Goal: Task Accomplishment & Management: Manage account settings

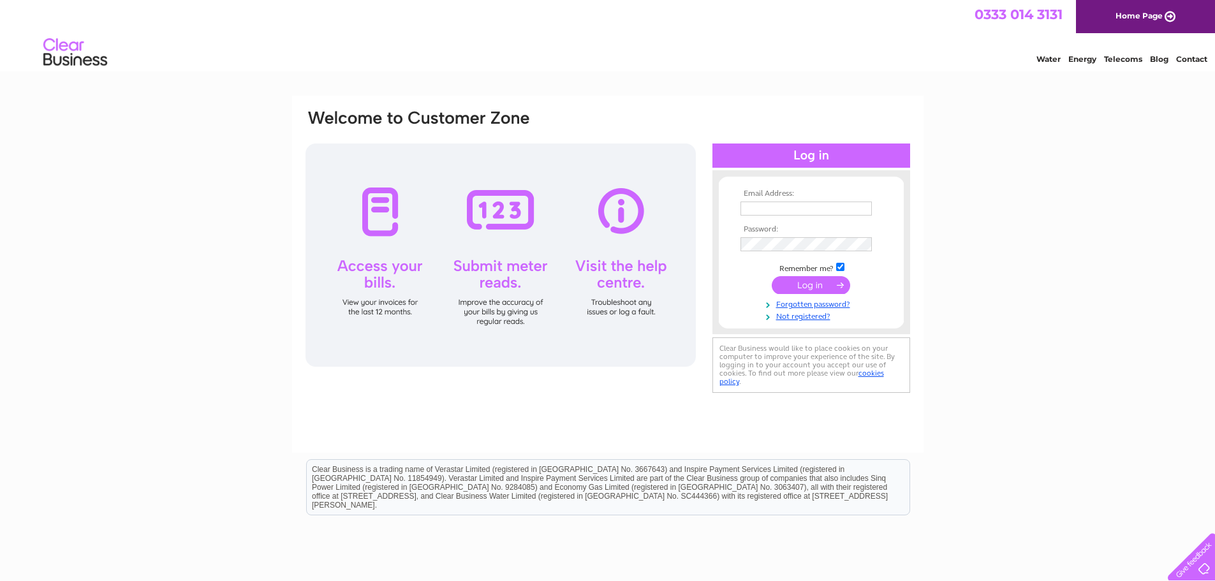
type input "purchase.ledger@nationwideplatforms.co.uk"
click at [820, 285] on input "submit" at bounding box center [811, 285] width 78 height 18
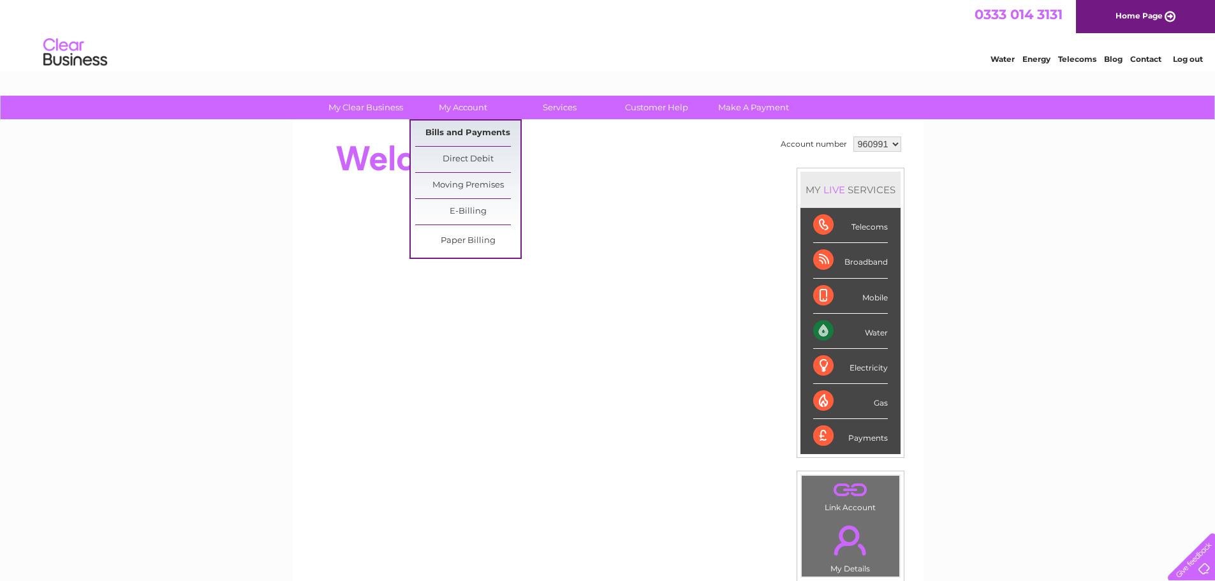
click at [464, 128] on link "Bills and Payments" at bounding box center [467, 134] width 105 height 26
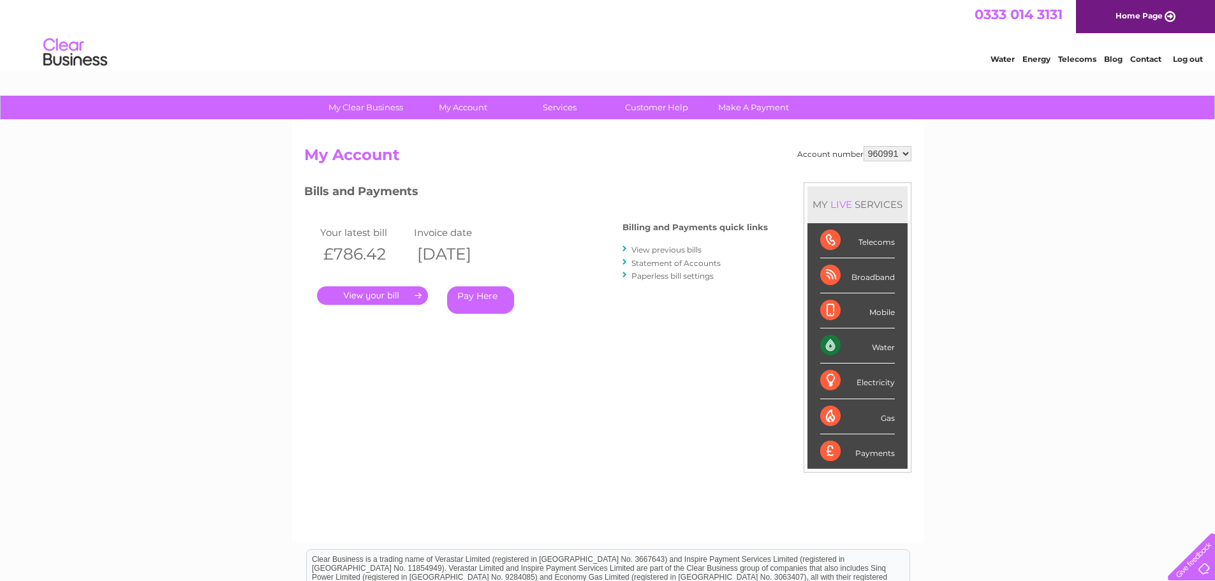
click at [378, 296] on link "." at bounding box center [372, 295] width 111 height 19
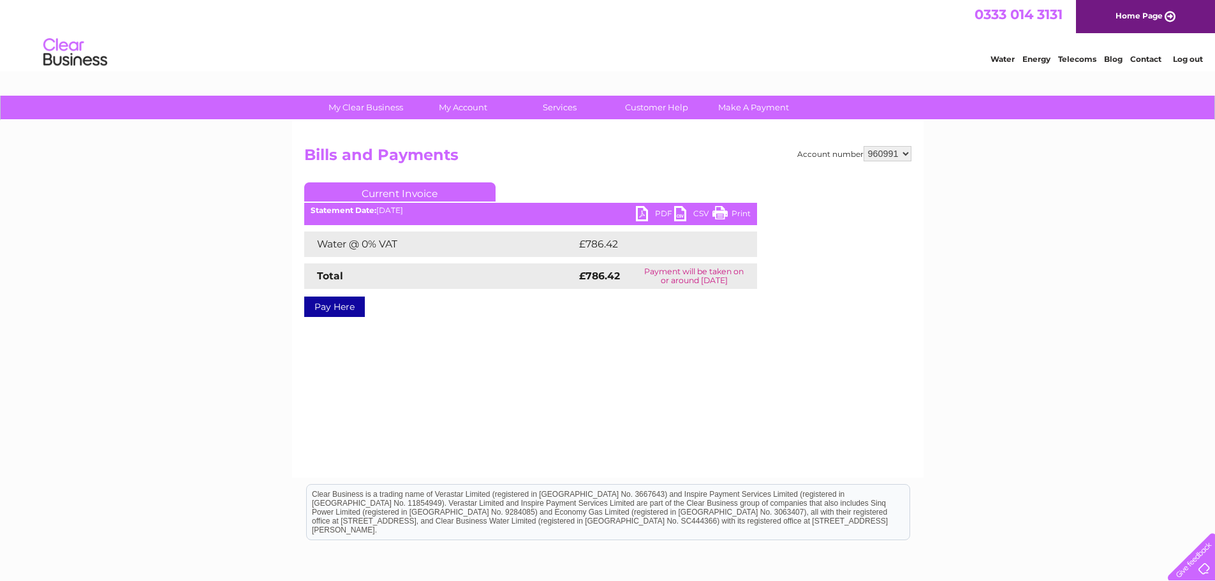
click at [653, 211] on link "PDF" at bounding box center [655, 215] width 38 height 19
click at [892, 154] on select "960991 986404" at bounding box center [888, 153] width 48 height 15
select select "986404"
click at [864, 146] on select "960991 986404" at bounding box center [888, 153] width 48 height 15
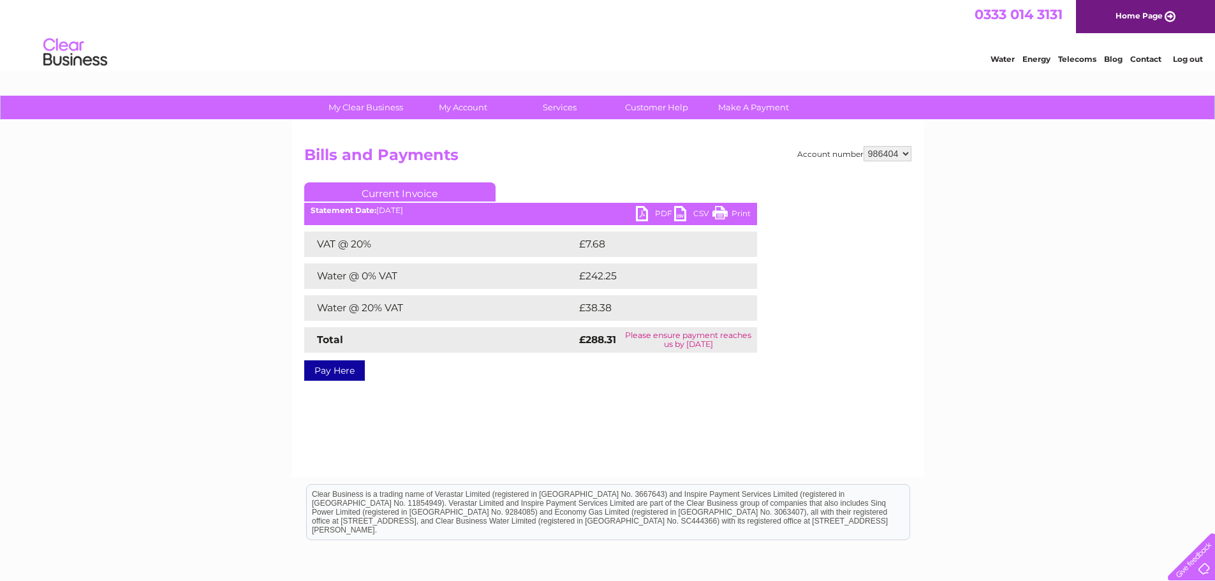
click at [649, 209] on link "PDF" at bounding box center [655, 215] width 38 height 19
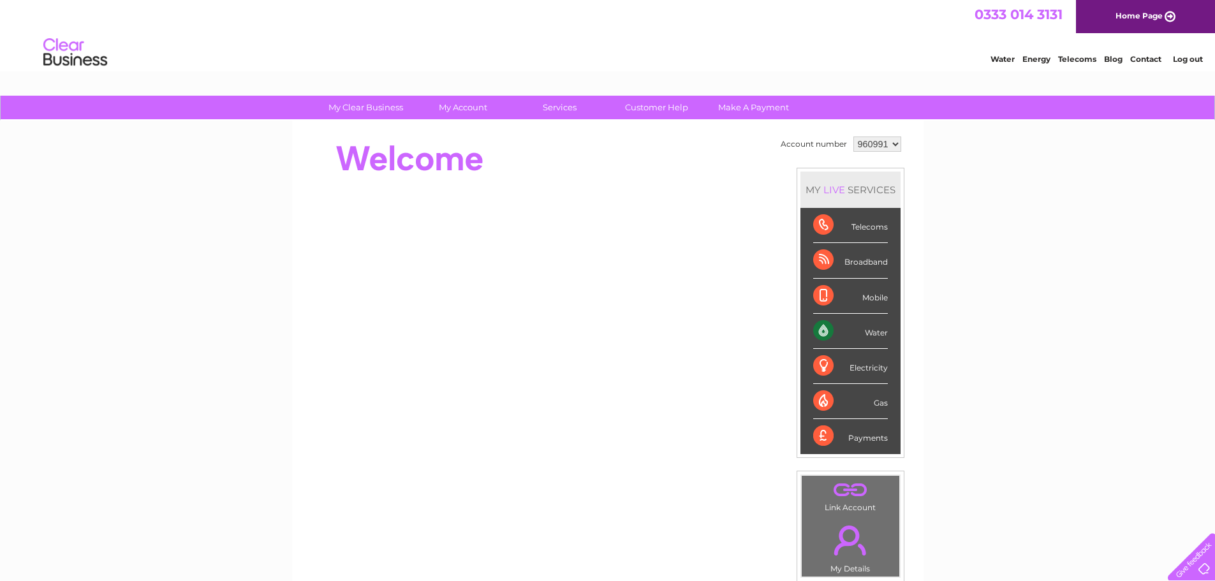
click at [886, 139] on select "960991 986404" at bounding box center [878, 144] width 48 height 15
select select "986404"
click at [854, 137] on select "960991 986404" at bounding box center [878, 144] width 48 height 15
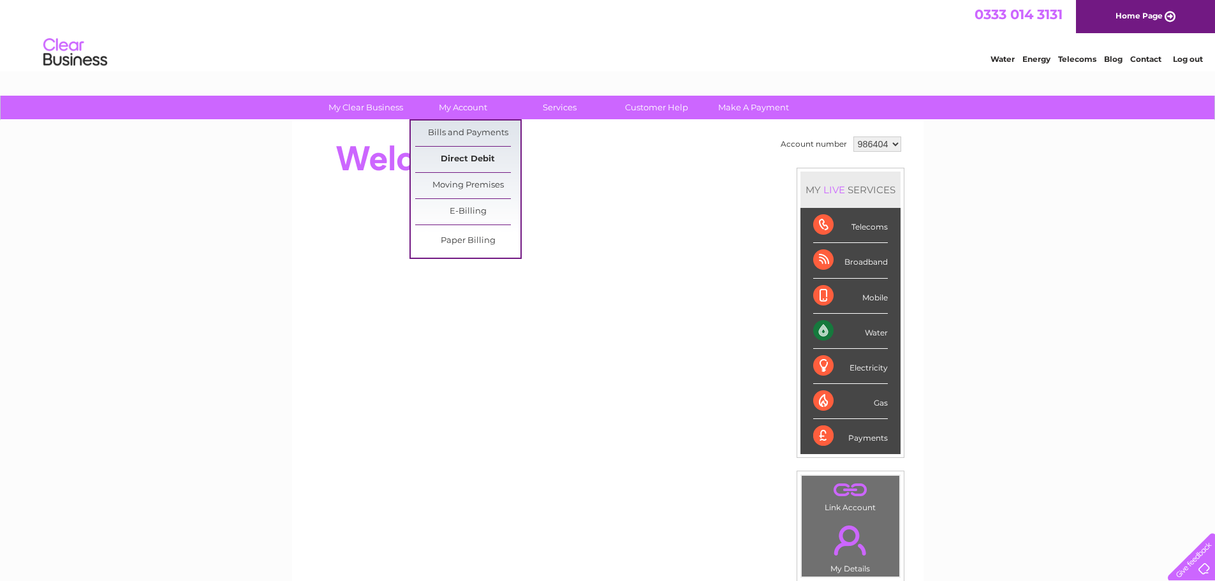
click at [457, 156] on link "Direct Debit" at bounding box center [467, 160] width 105 height 26
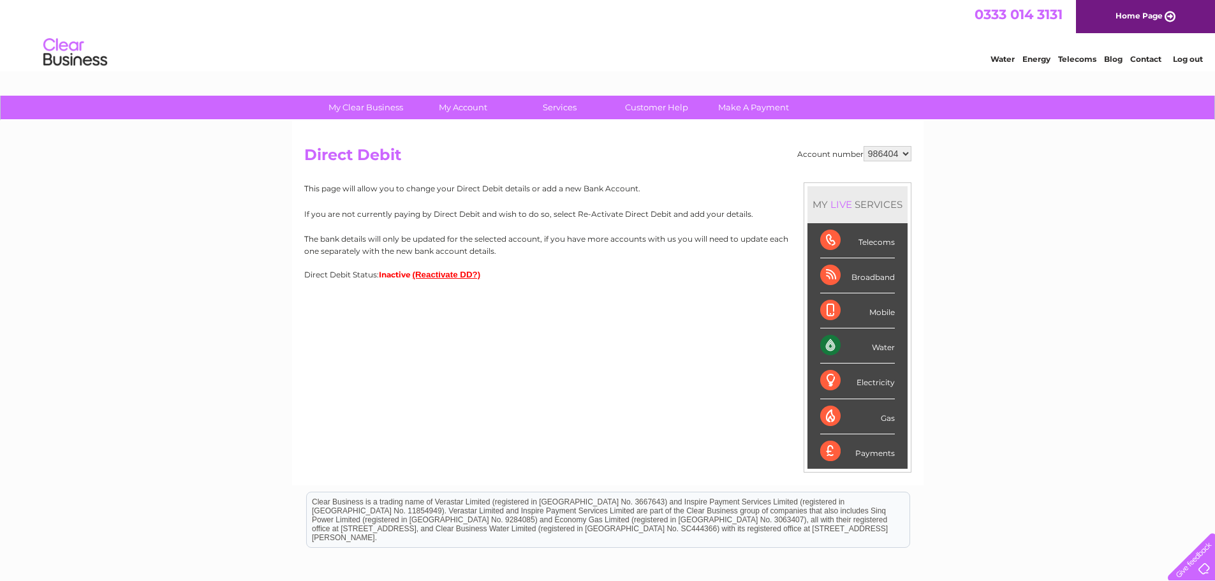
click at [430, 276] on button "(Reactivate DD?)" at bounding box center [447, 275] width 68 height 10
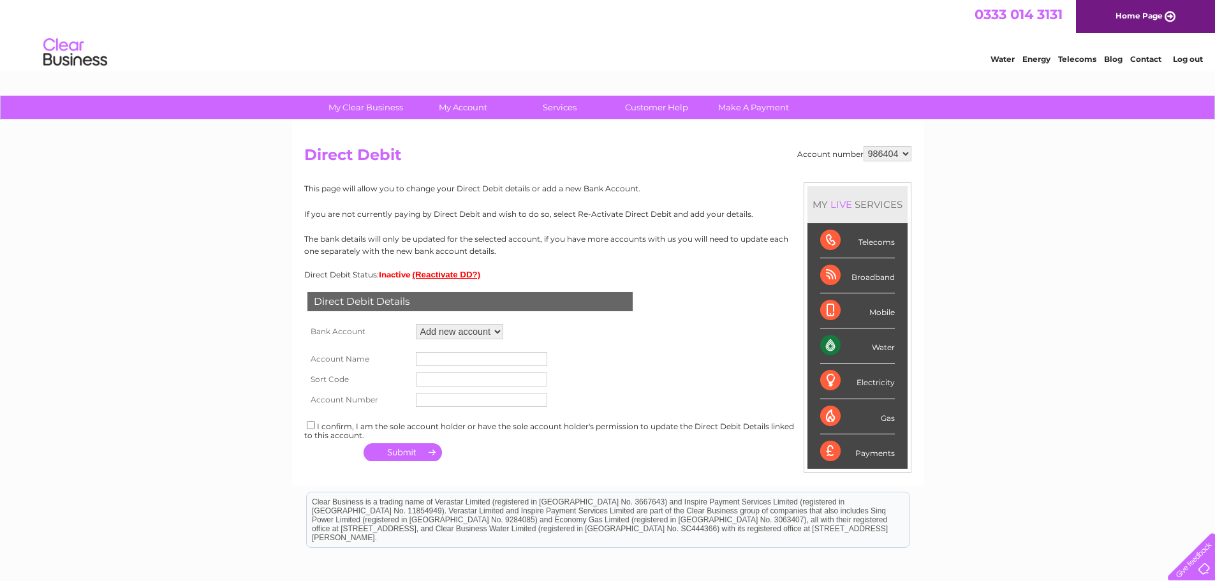
click at [441, 331] on select "Add new account ****0152" at bounding box center [459, 331] width 87 height 15
select select "1040962"
click at [416, 324] on select "Add new account ****0152" at bounding box center [459, 331] width 87 height 15
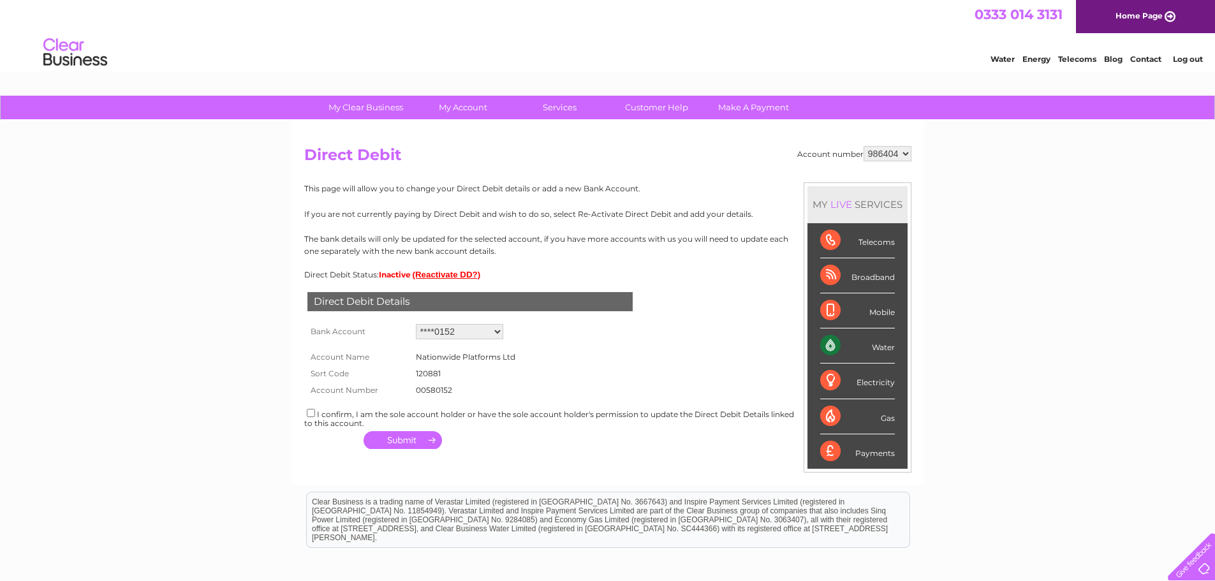
click at [307, 415] on input "checkbox" at bounding box center [311, 413] width 8 height 8
checkbox input "true"
click at [403, 441] on button "button" at bounding box center [403, 440] width 78 height 18
